Goal: Task Accomplishment & Management: Manage account settings

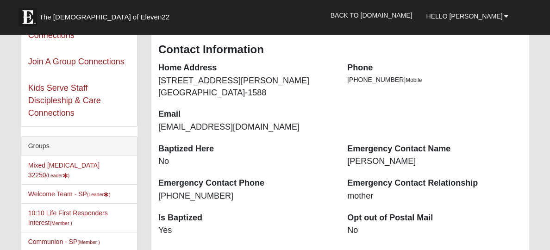
scroll to position [105, 0]
click at [70, 173] on small "(Leader )" at bounding box center [58, 176] width 24 height 6
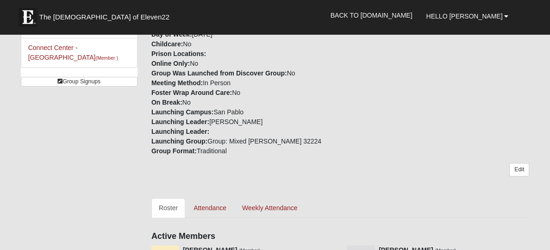
scroll to position [239, 0]
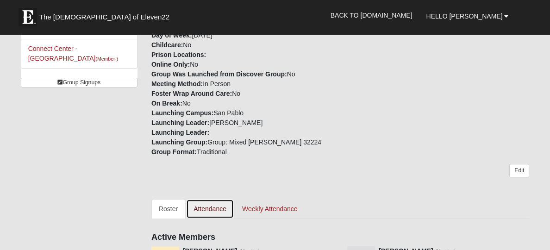
click at [212, 211] on link "Attendance" at bounding box center [210, 208] width 48 height 19
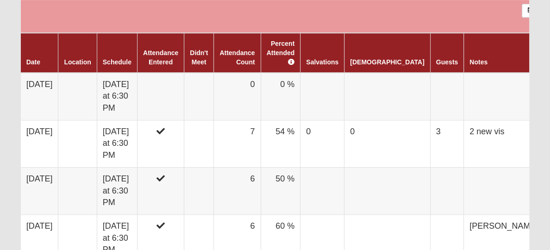
scroll to position [546, 0]
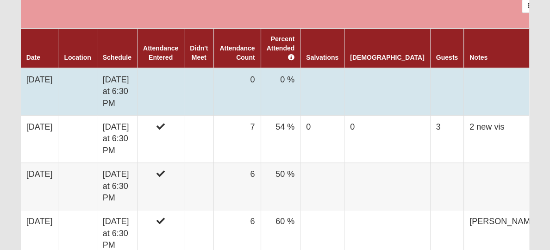
click at [184, 89] on td at bounding box center [160, 92] width 47 height 48
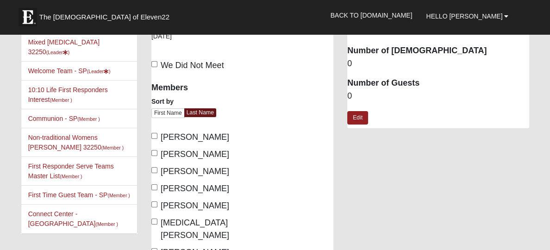
scroll to position [26, 0]
click at [155, 136] on input "Agabides, Diane" at bounding box center [154, 135] width 6 height 6
checkbox input "true"
click at [153, 153] on input "Battistic, Leesa" at bounding box center [154, 152] width 6 height 6
checkbox input "true"
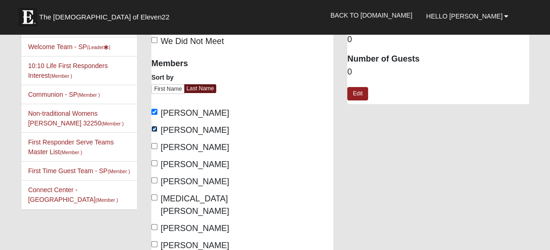
scroll to position [57, 0]
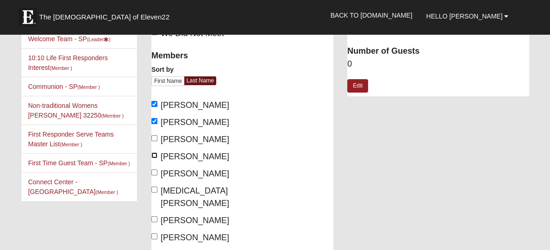
click at [151, 157] on input "LaPerle, Kate" at bounding box center [154, 155] width 6 height 6
checkbox input "true"
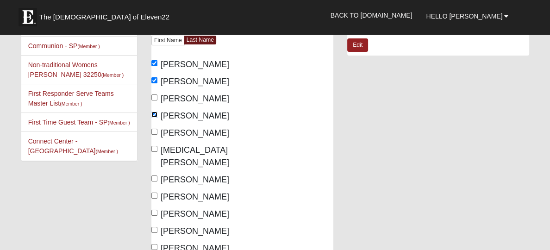
scroll to position [99, 0]
click at [151, 149] on input "Ollier, Laura" at bounding box center [154, 148] width 6 height 6
checkbox input "true"
click at [153, 175] on input "Rollins, David" at bounding box center [154, 178] width 6 height 6
checkbox input "true"
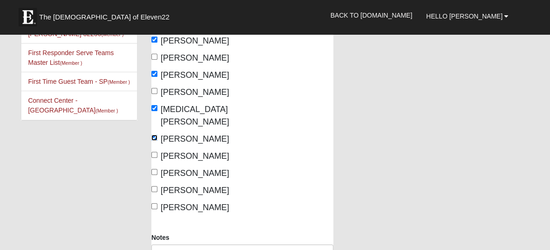
scroll to position [139, 0]
click at [156, 152] on input "Stubblefield, Mary" at bounding box center [154, 155] width 6 height 6
checkbox input "true"
click at [154, 203] on input "Winsor, Alex" at bounding box center [154, 206] width 6 height 6
checkbox input "true"
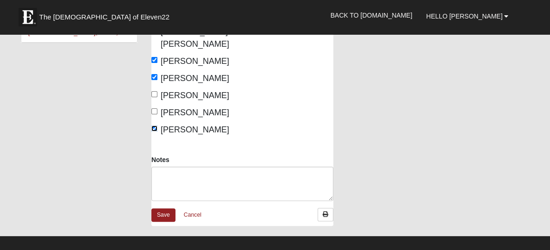
scroll to position [217, 0]
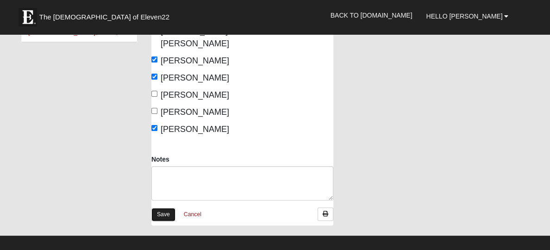
click at [165, 208] on link "Save" at bounding box center [163, 214] width 24 height 13
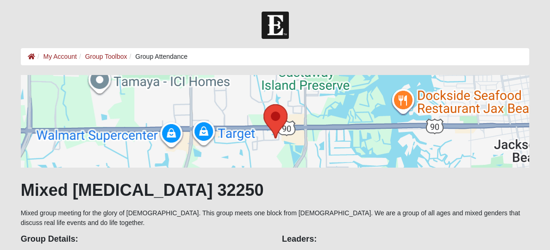
click at [472, 32] on div at bounding box center [275, 25] width 550 height 27
